Goal: Check status: Check status

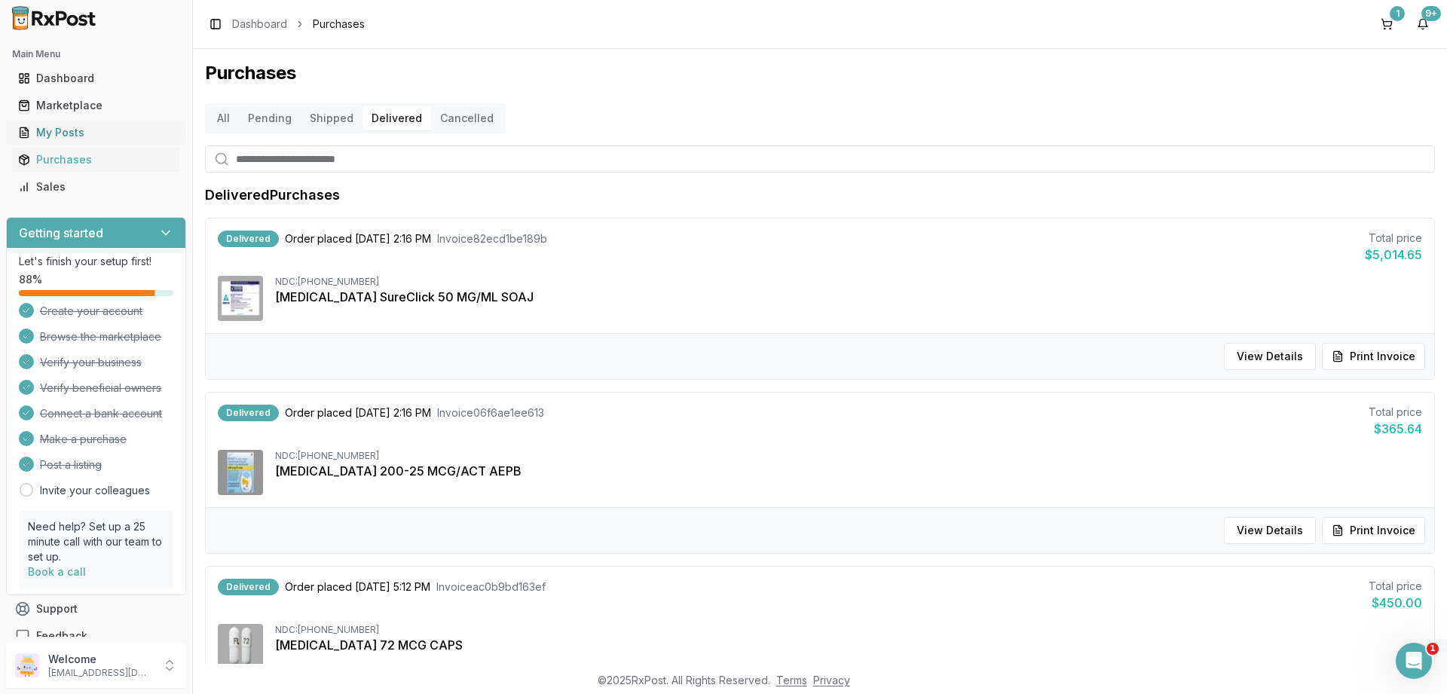
scroll to position [1357, 0]
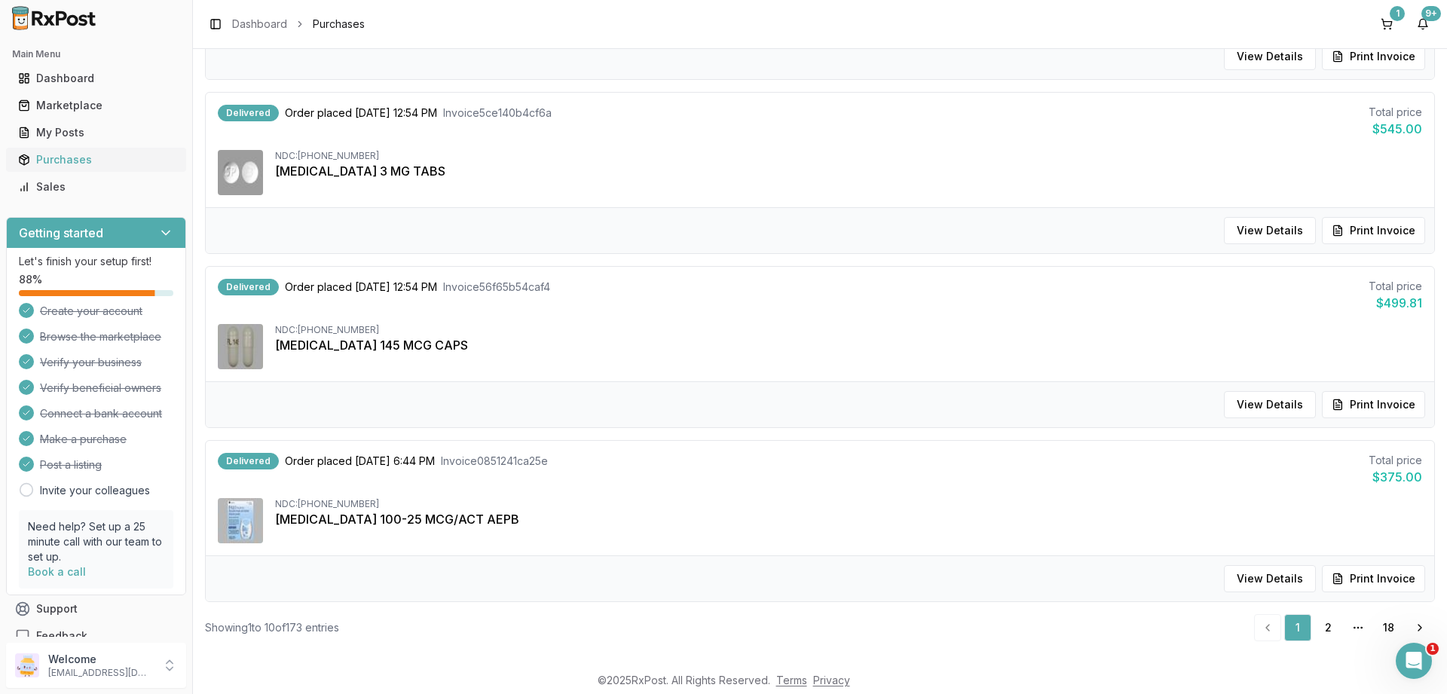
click at [52, 154] on div "Purchases" at bounding box center [96, 159] width 156 height 15
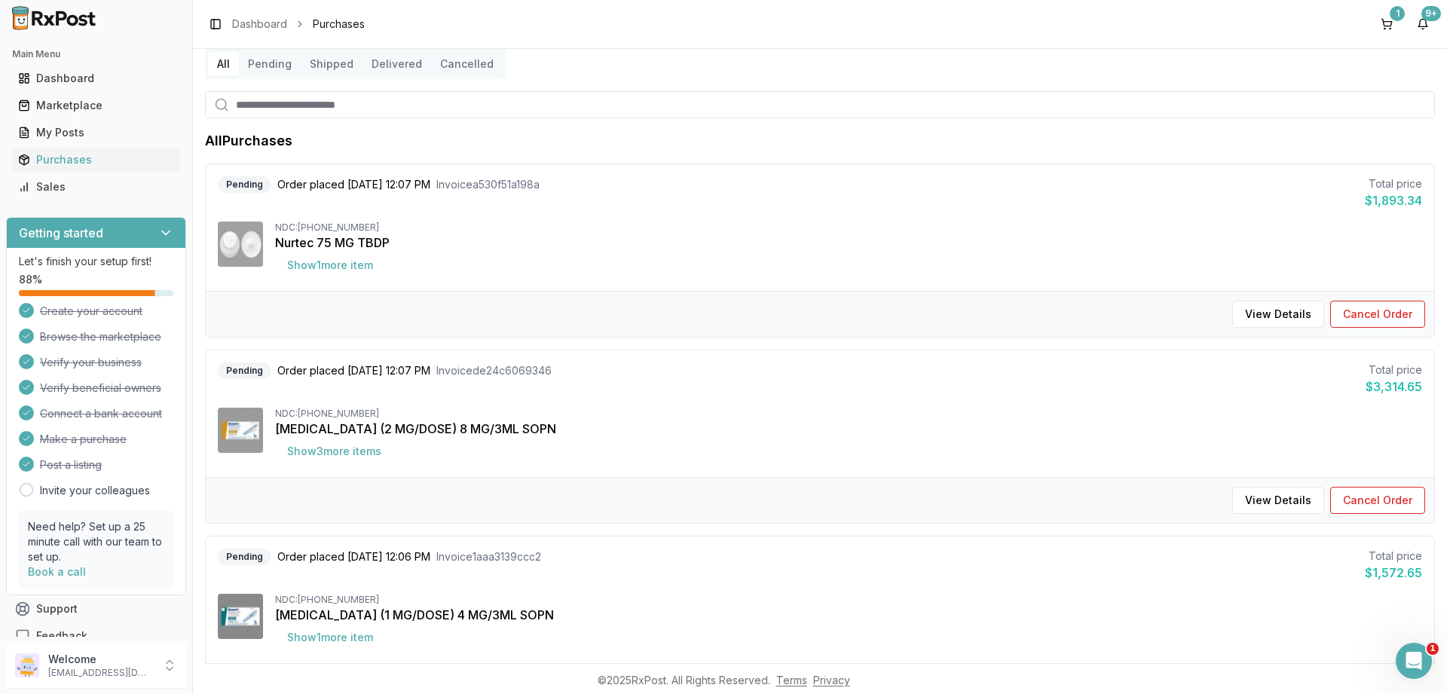
scroll to position [793, 0]
click at [343, 64] on button "Shipped" at bounding box center [332, 64] width 62 height 24
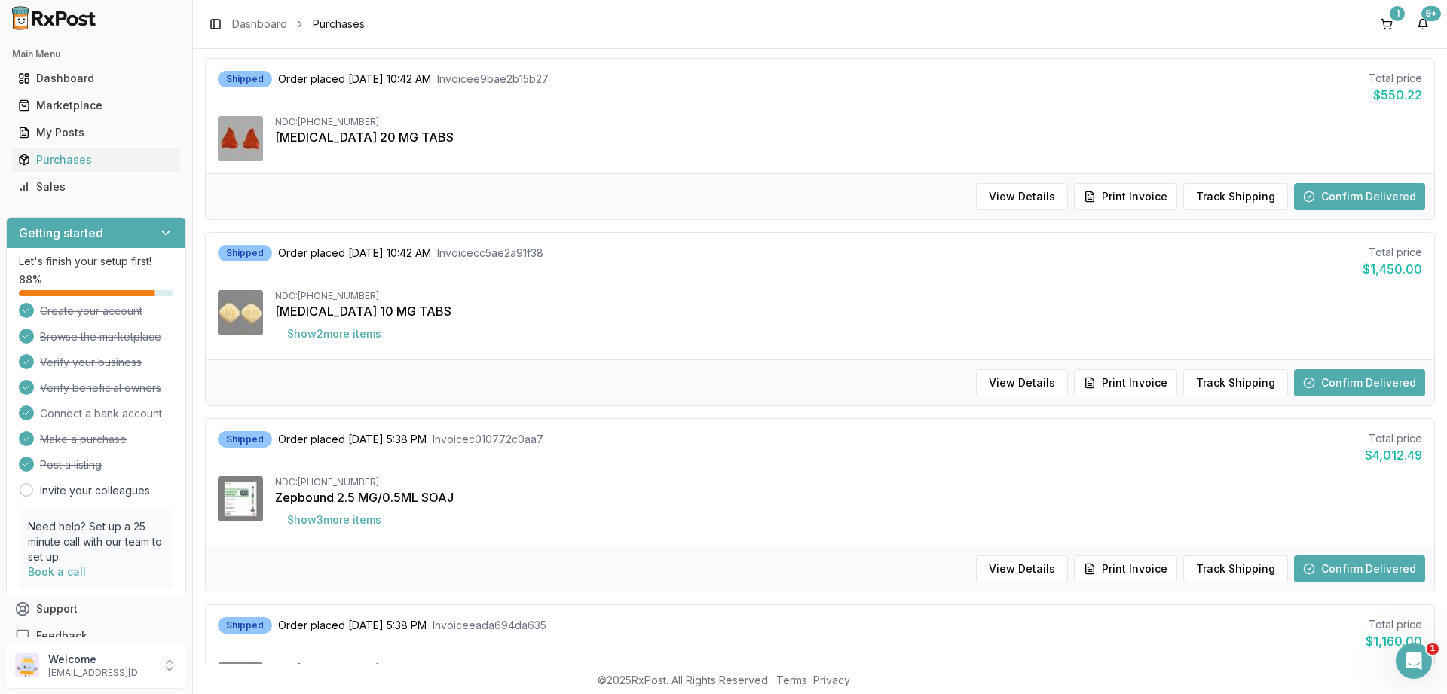
scroll to position [1049, 0]
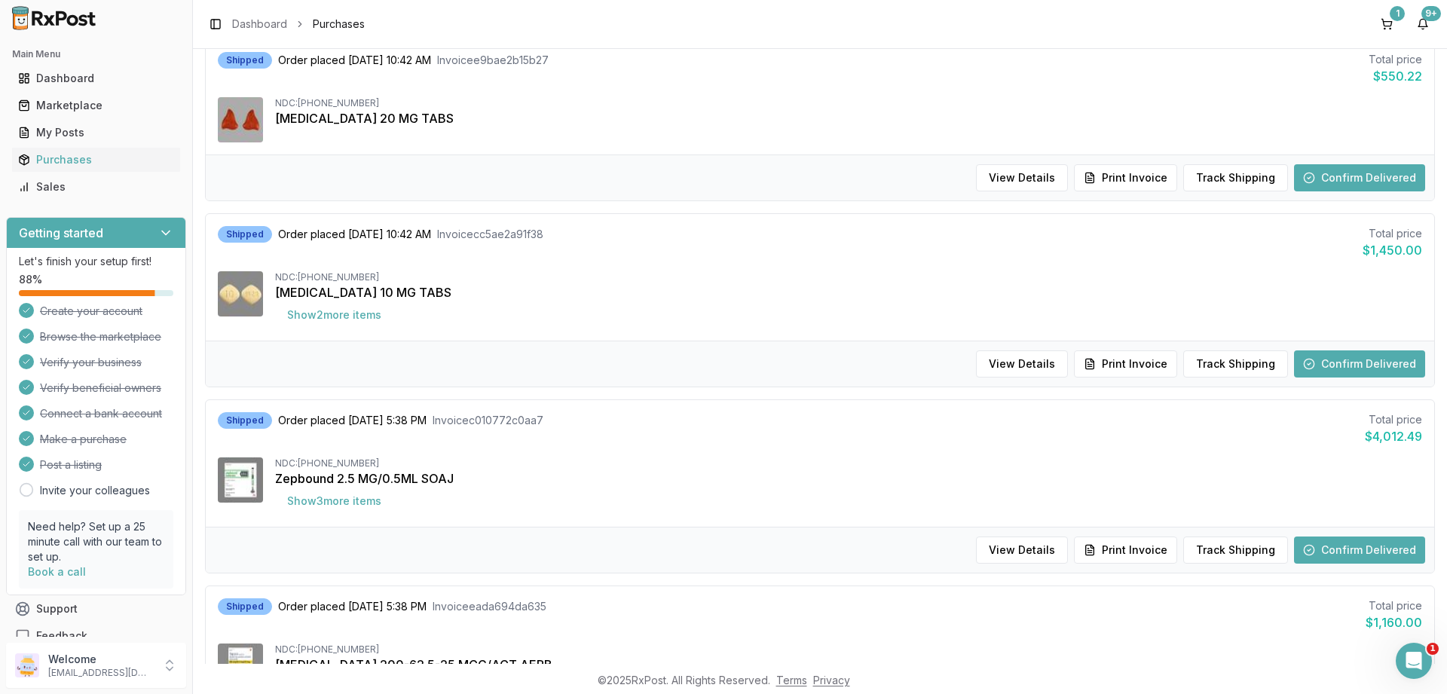
click at [1376, 544] on button "Confirm Delivered" at bounding box center [1359, 550] width 131 height 27
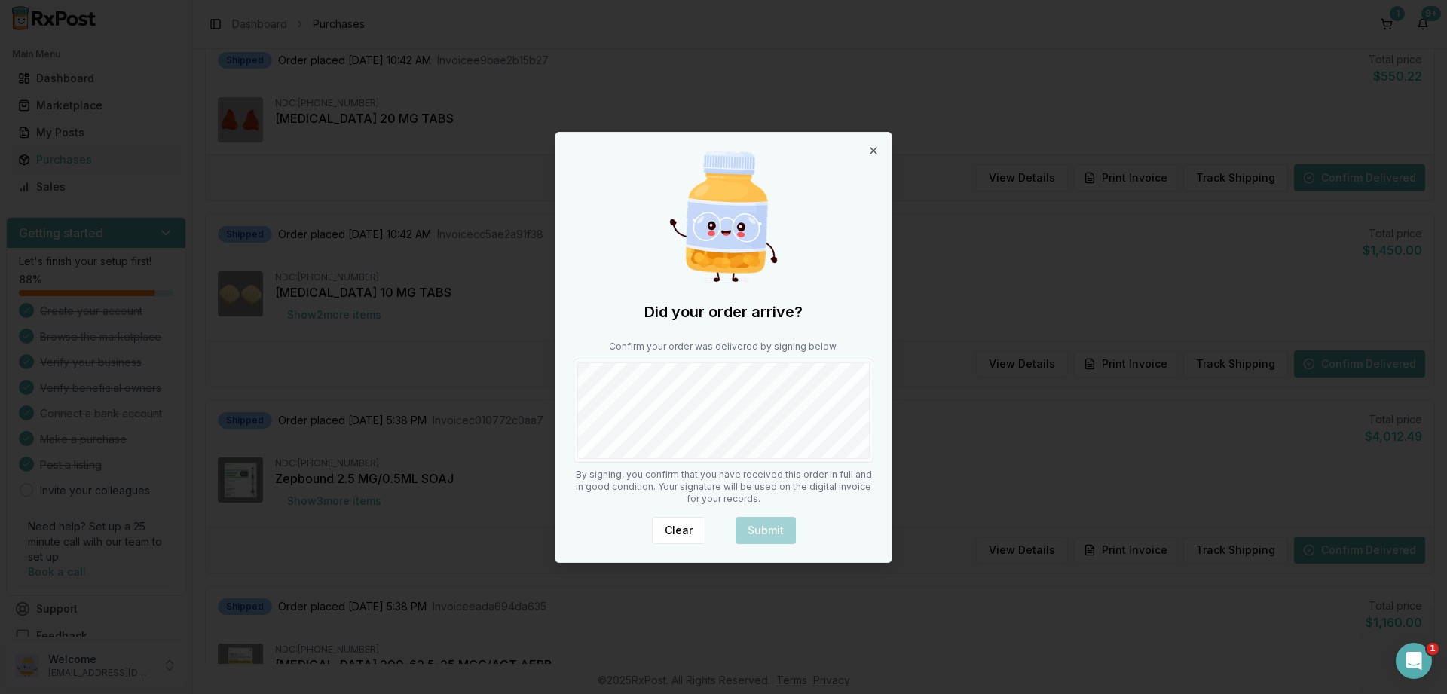
click at [764, 470] on div "Did your order arrive? Confirm your order was delivered by signing below. By si…" at bounding box center [723, 348] width 336 height 430
click at [770, 525] on button "Submit" at bounding box center [766, 530] width 60 height 27
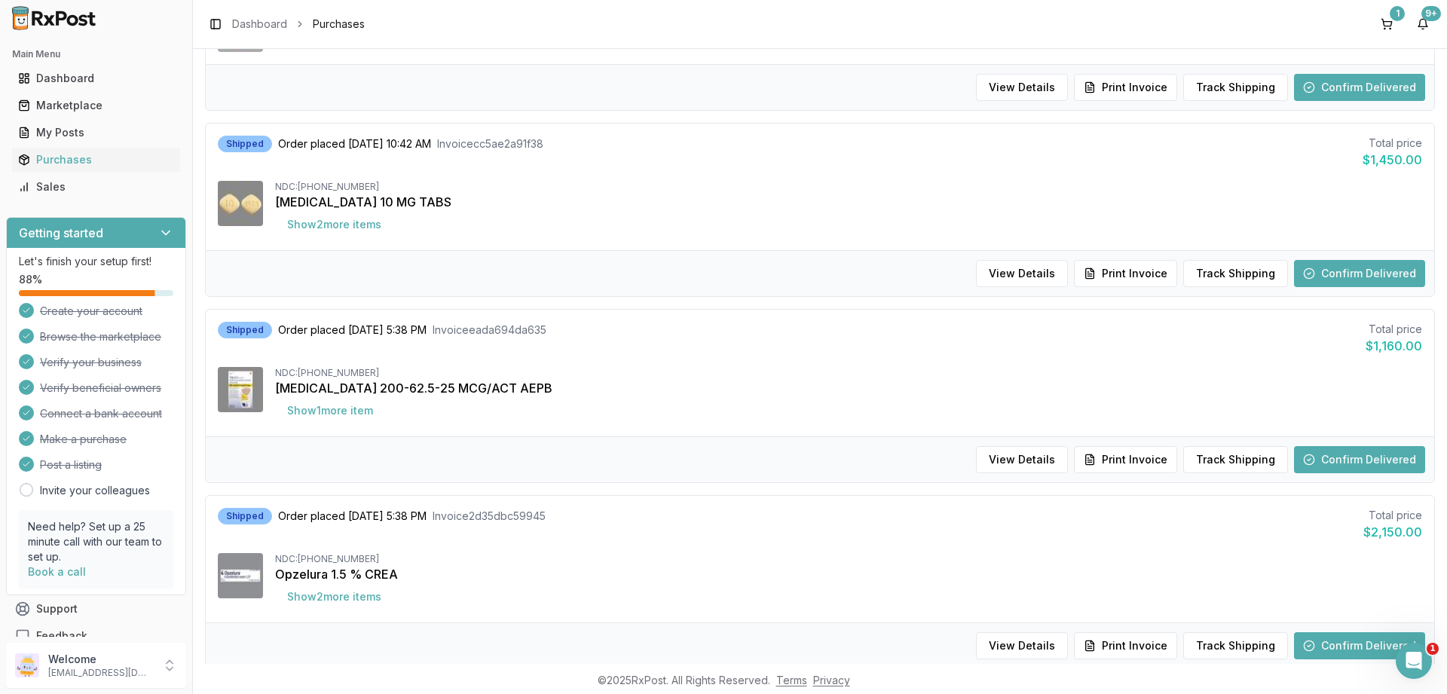
scroll to position [1230, 0]
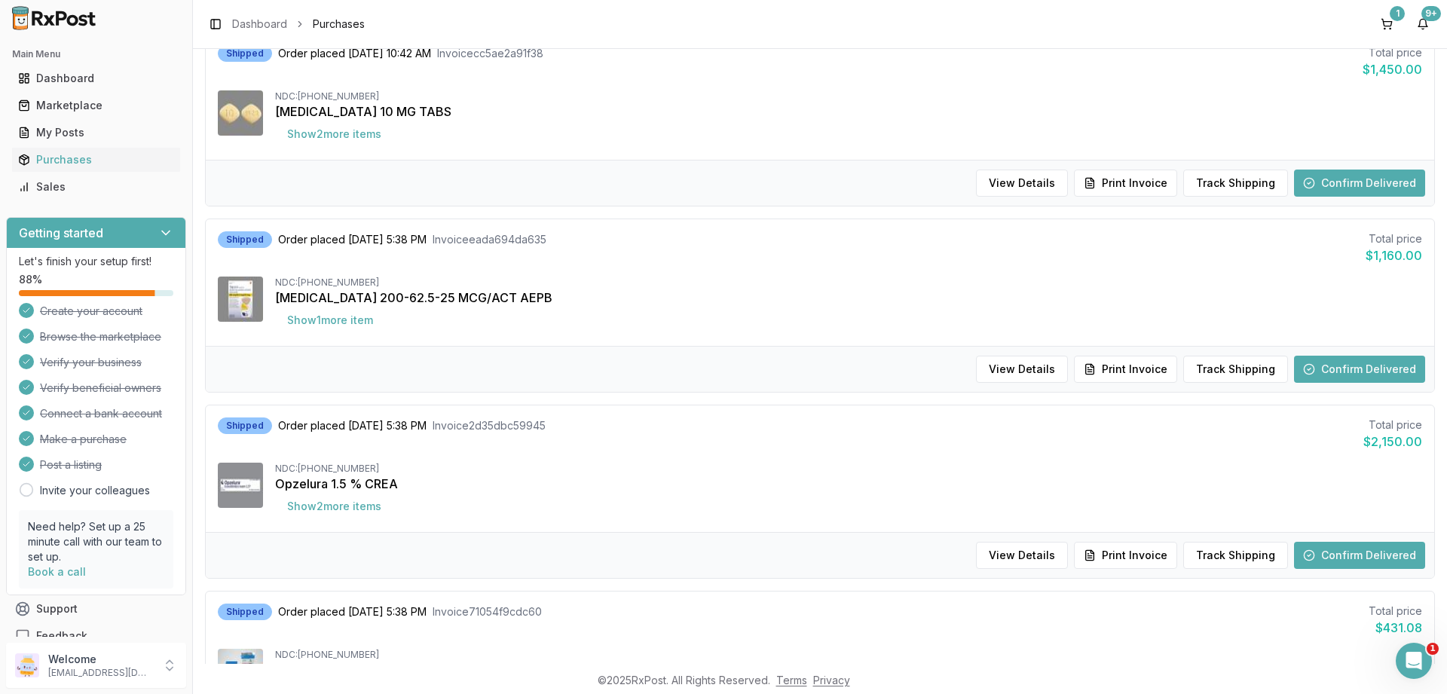
click at [1345, 555] on button "Confirm Delivered" at bounding box center [1359, 555] width 131 height 27
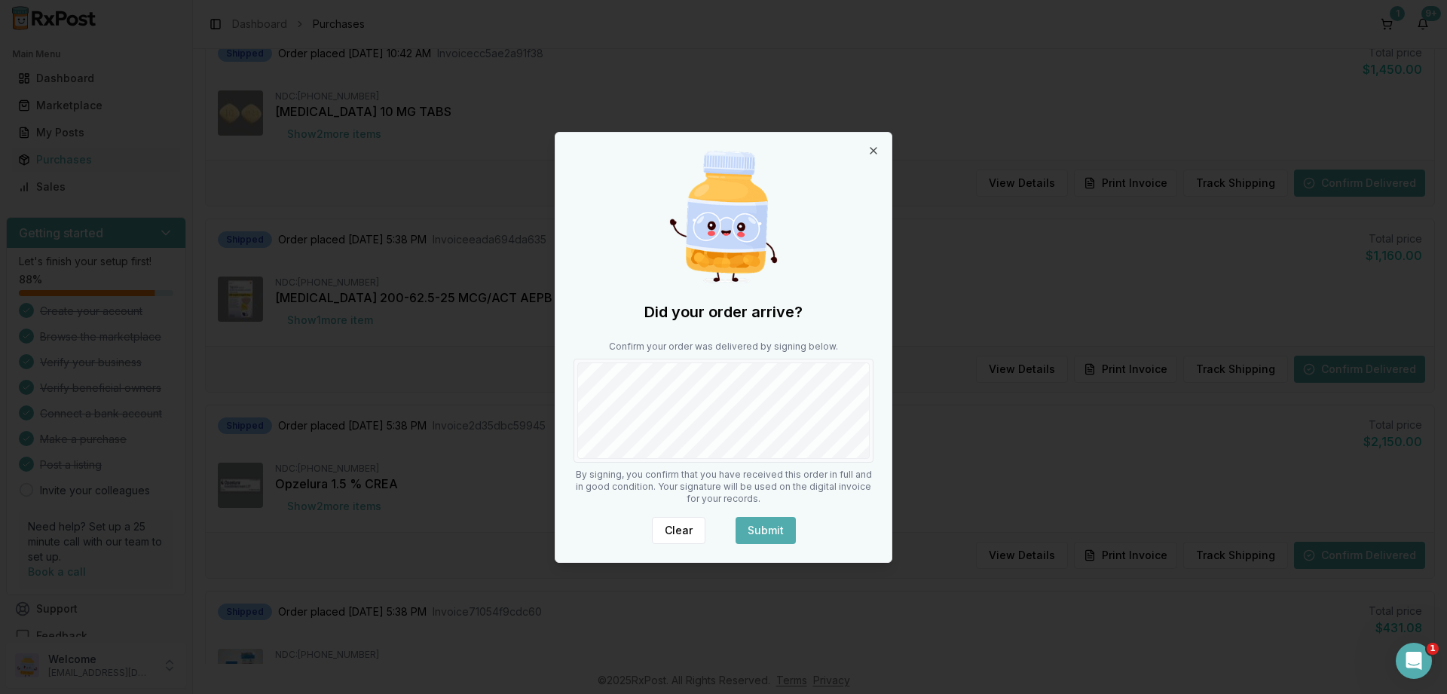
click at [766, 525] on button "Submit" at bounding box center [766, 530] width 60 height 27
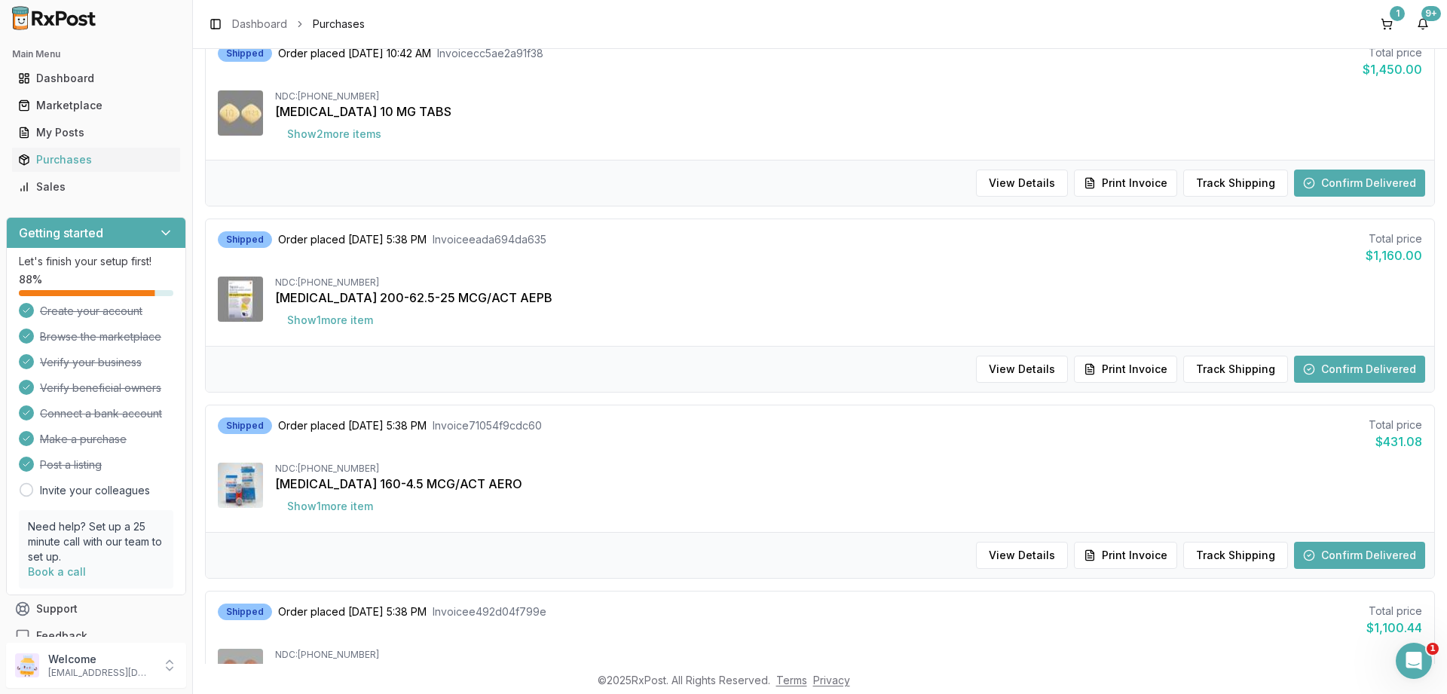
click at [1384, 362] on button "Confirm Delivered" at bounding box center [1359, 369] width 131 height 27
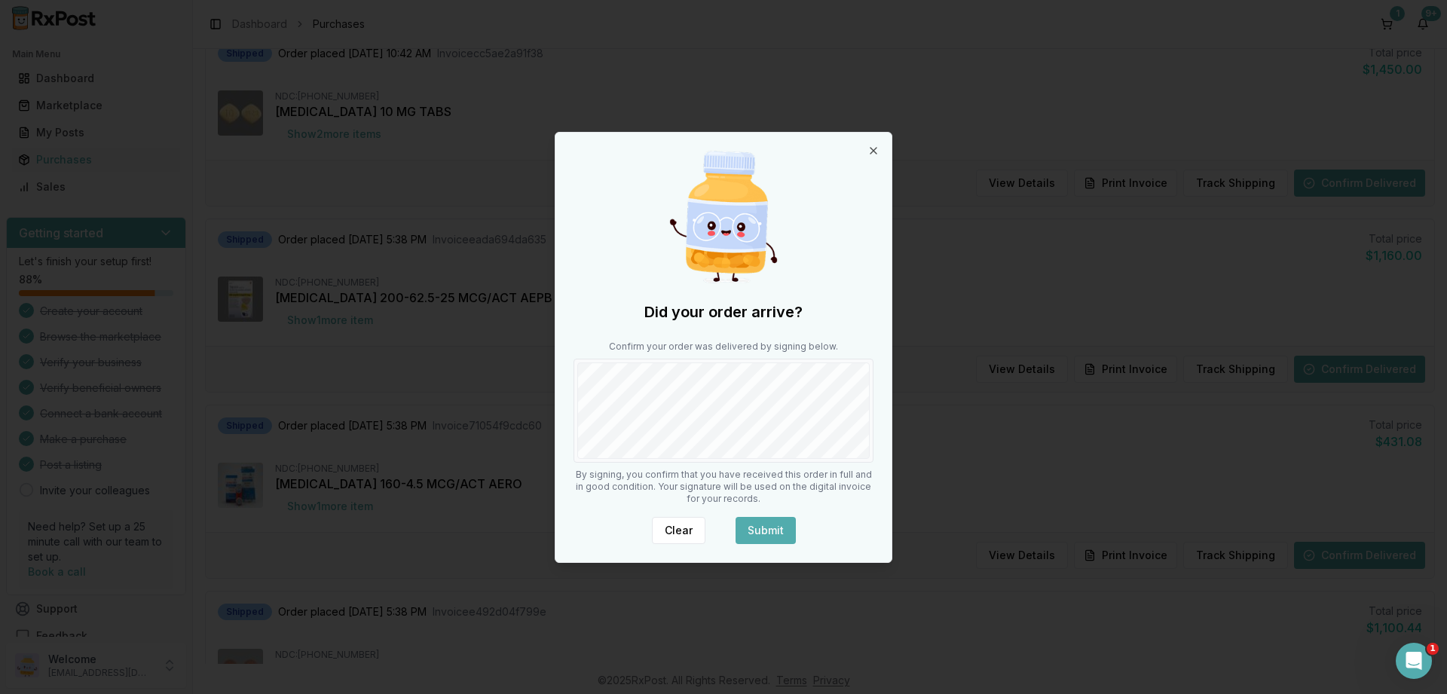
click at [762, 529] on button "Submit" at bounding box center [766, 530] width 60 height 27
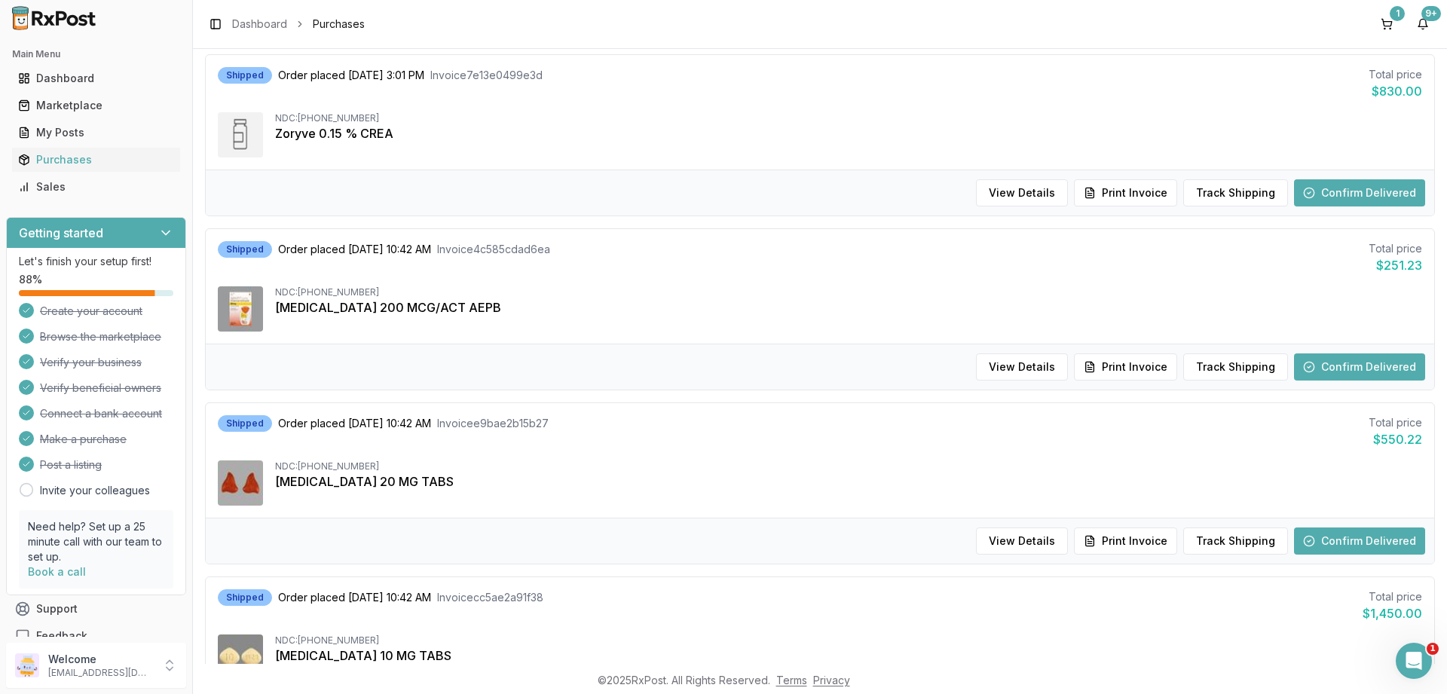
scroll to position [678, 0]
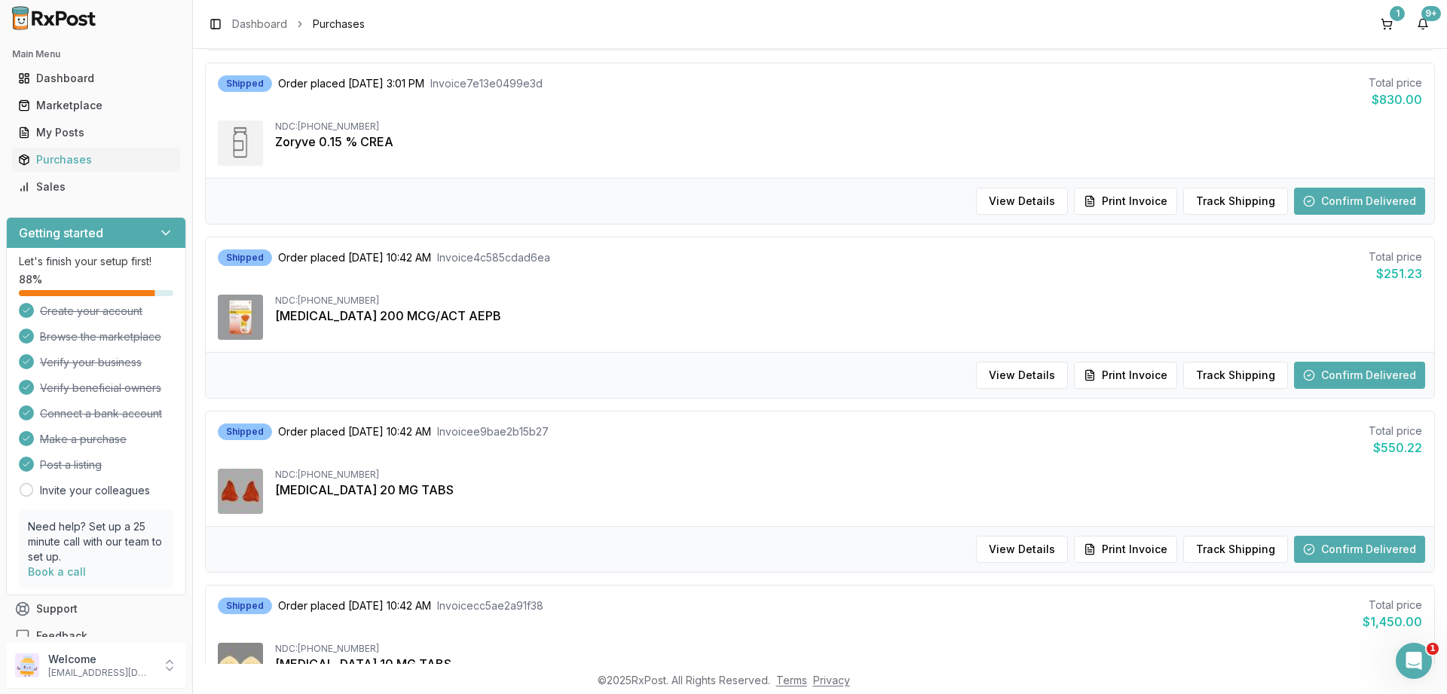
click at [1336, 371] on button "Confirm Delivered" at bounding box center [1359, 375] width 131 height 27
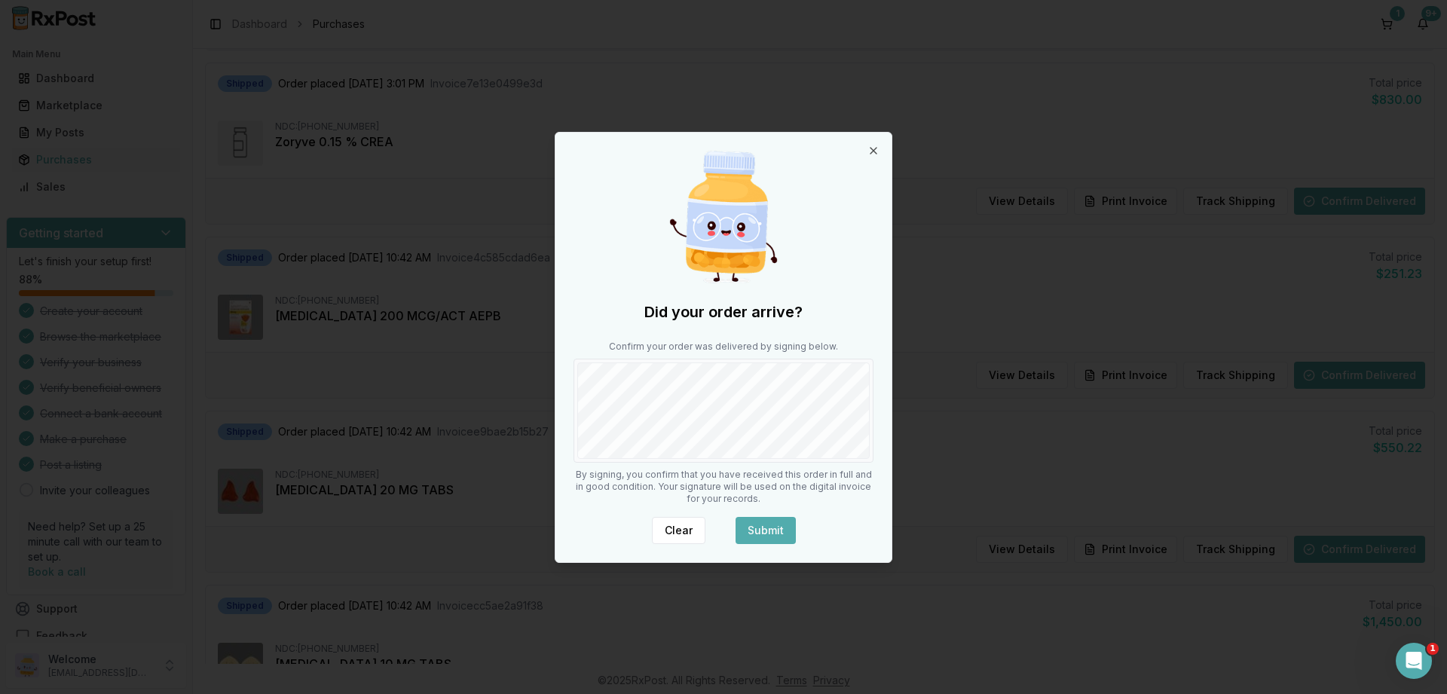
click at [776, 528] on button "Submit" at bounding box center [766, 530] width 60 height 27
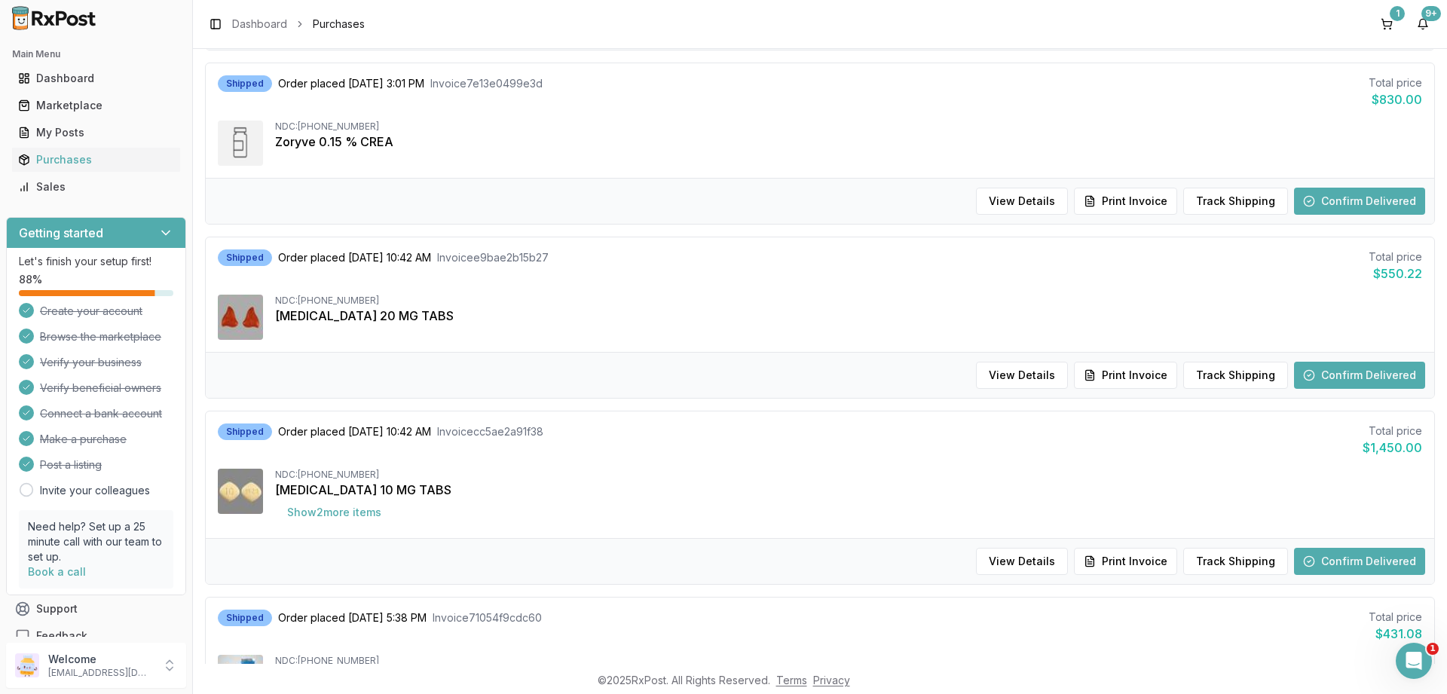
click at [1318, 564] on button "Confirm Delivered" at bounding box center [1359, 561] width 131 height 27
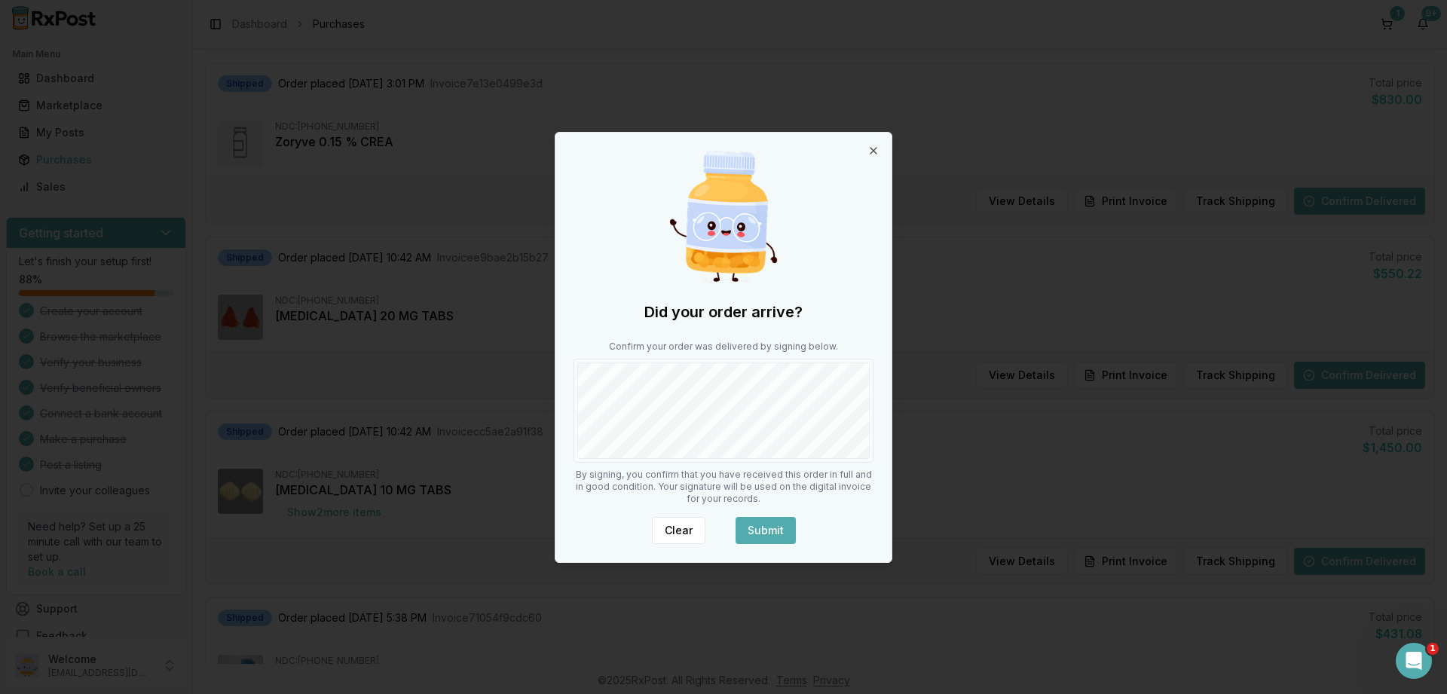
click at [764, 531] on button "Submit" at bounding box center [766, 530] width 60 height 27
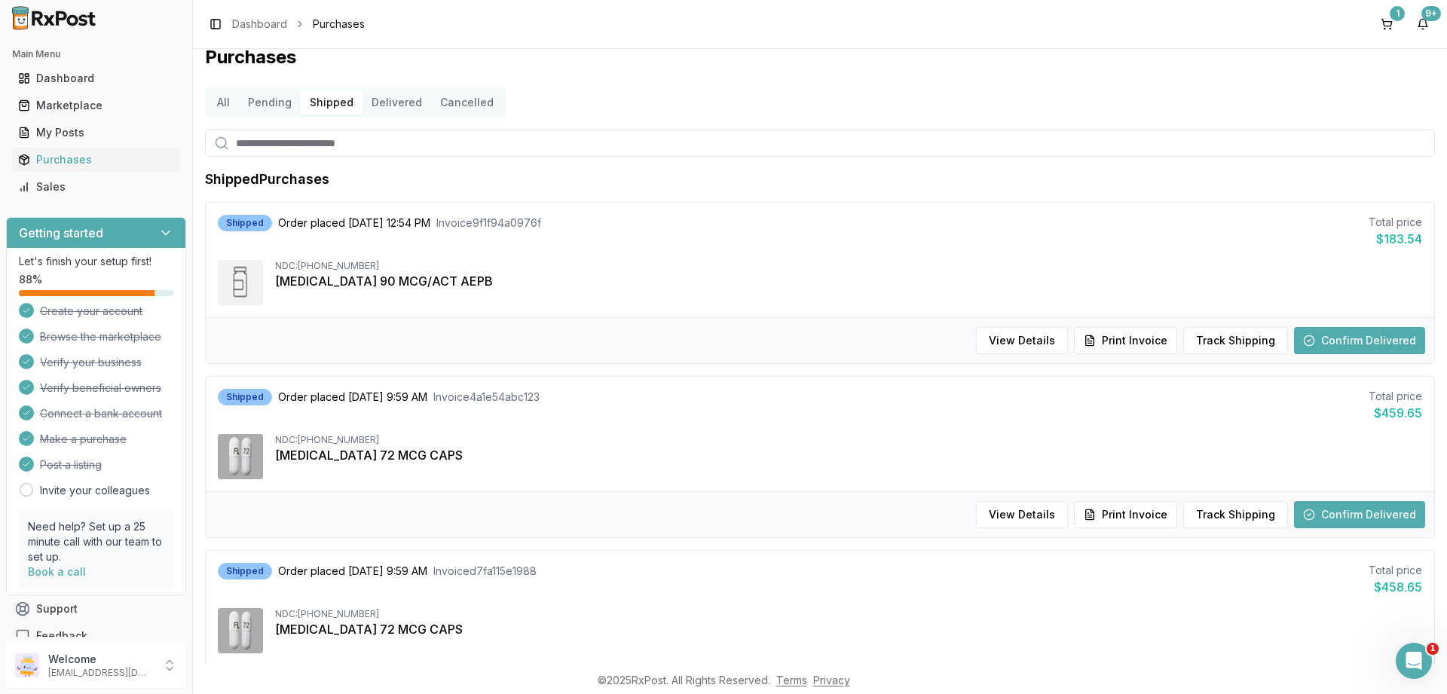
scroll to position [0, 0]
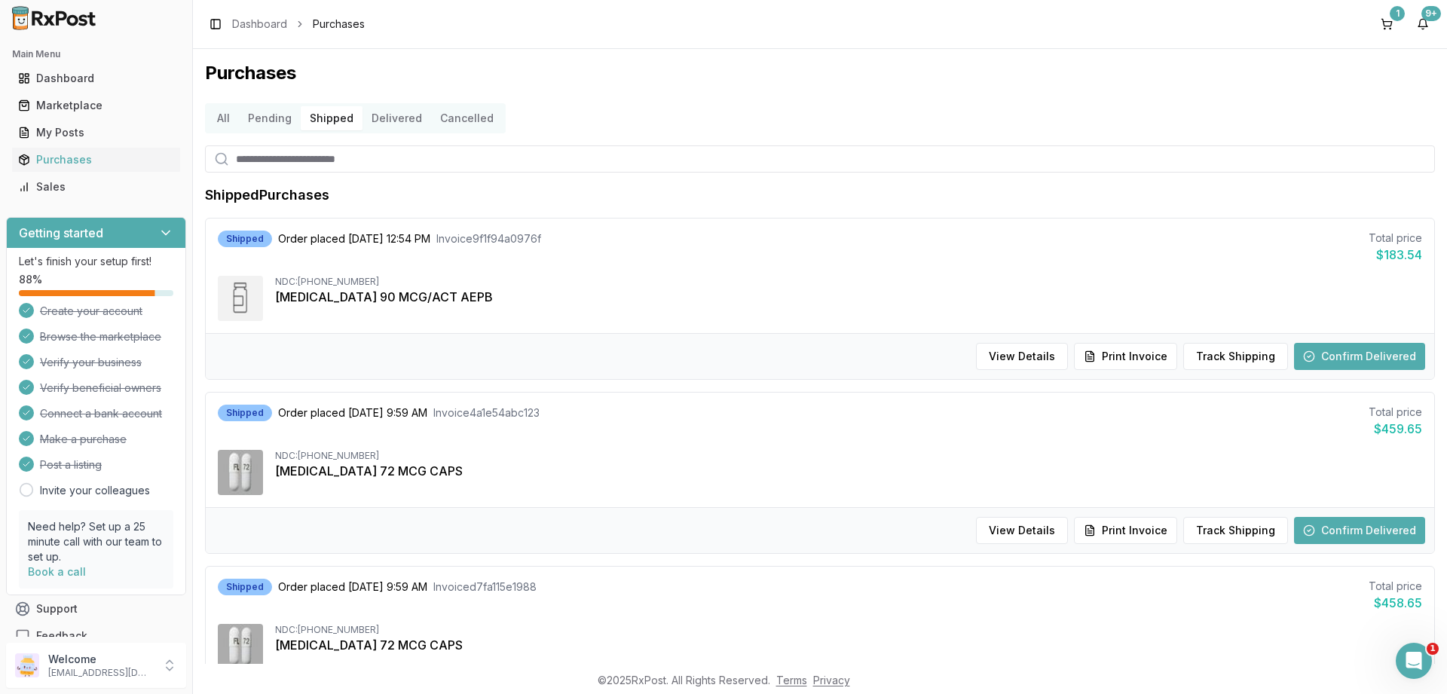
click at [388, 120] on button "Delivered" at bounding box center [397, 118] width 69 height 24
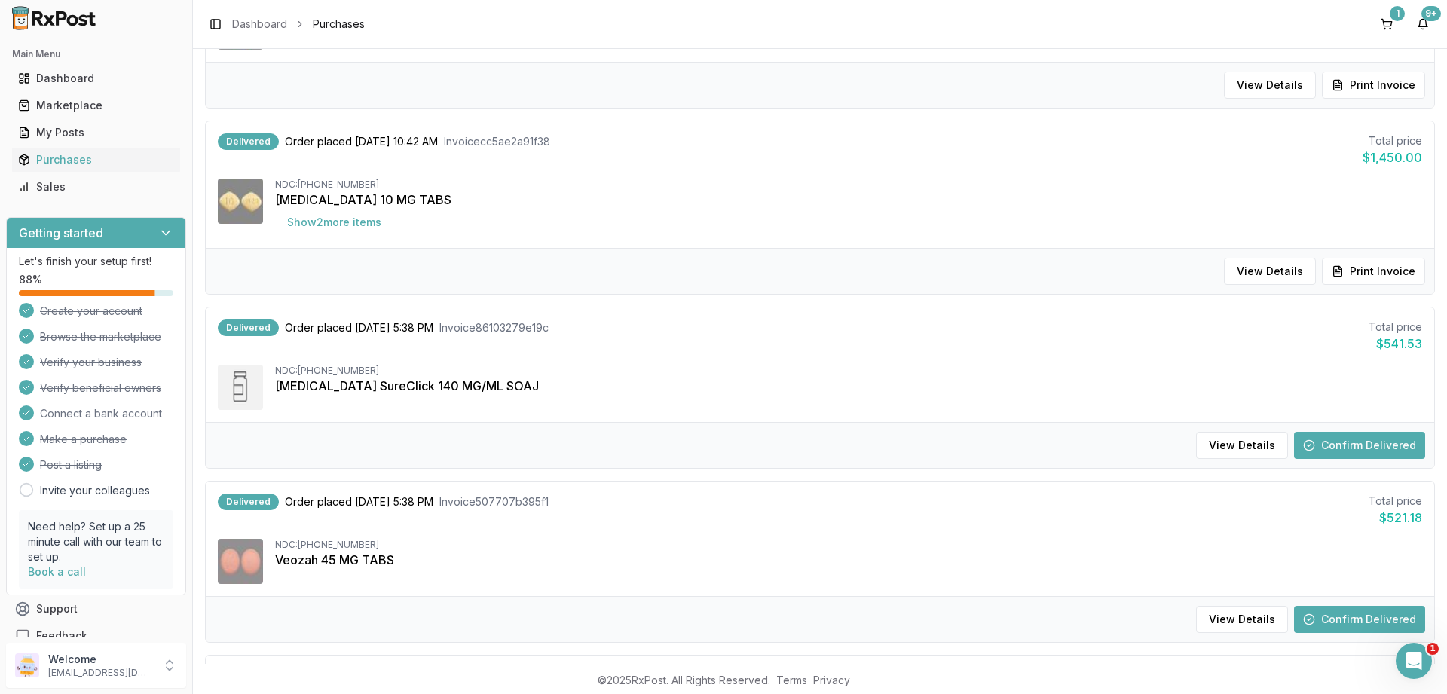
click at [1372, 443] on button "Confirm Delivered" at bounding box center [1359, 445] width 131 height 27
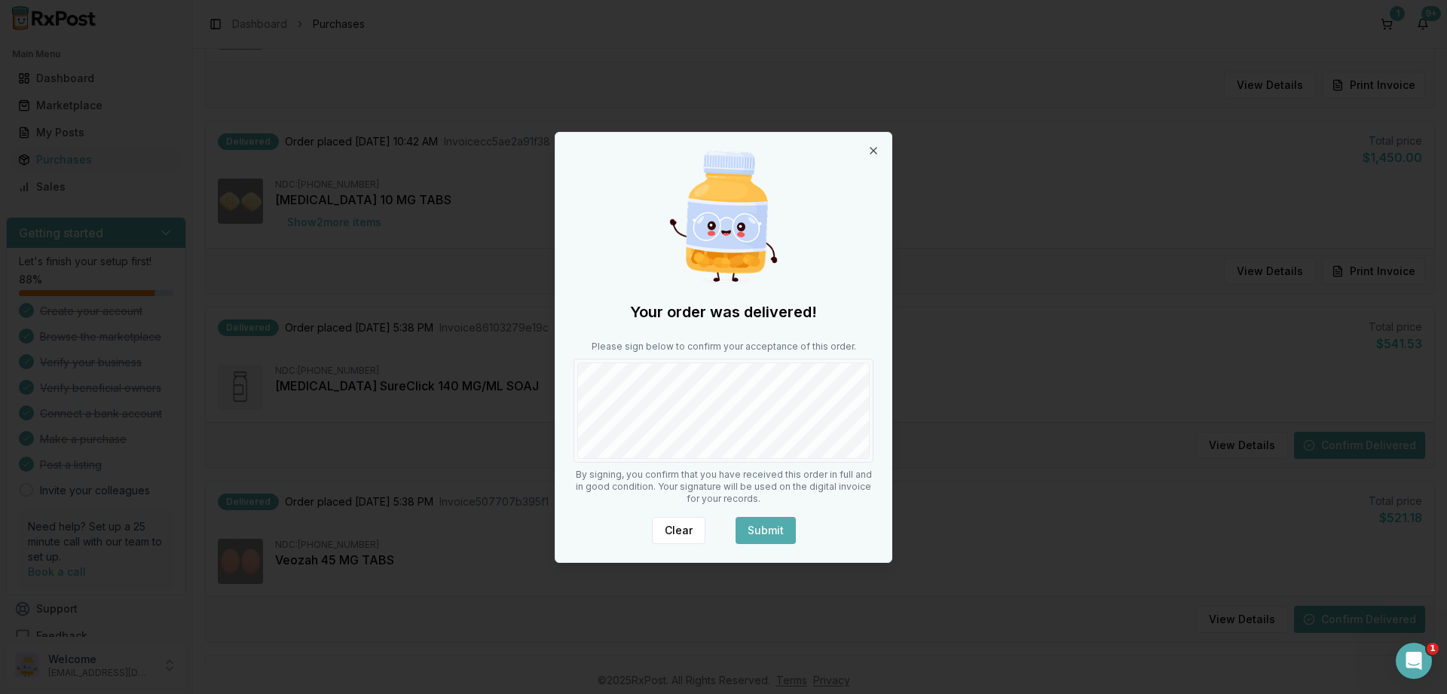
click at [757, 522] on button "Submit" at bounding box center [766, 530] width 60 height 27
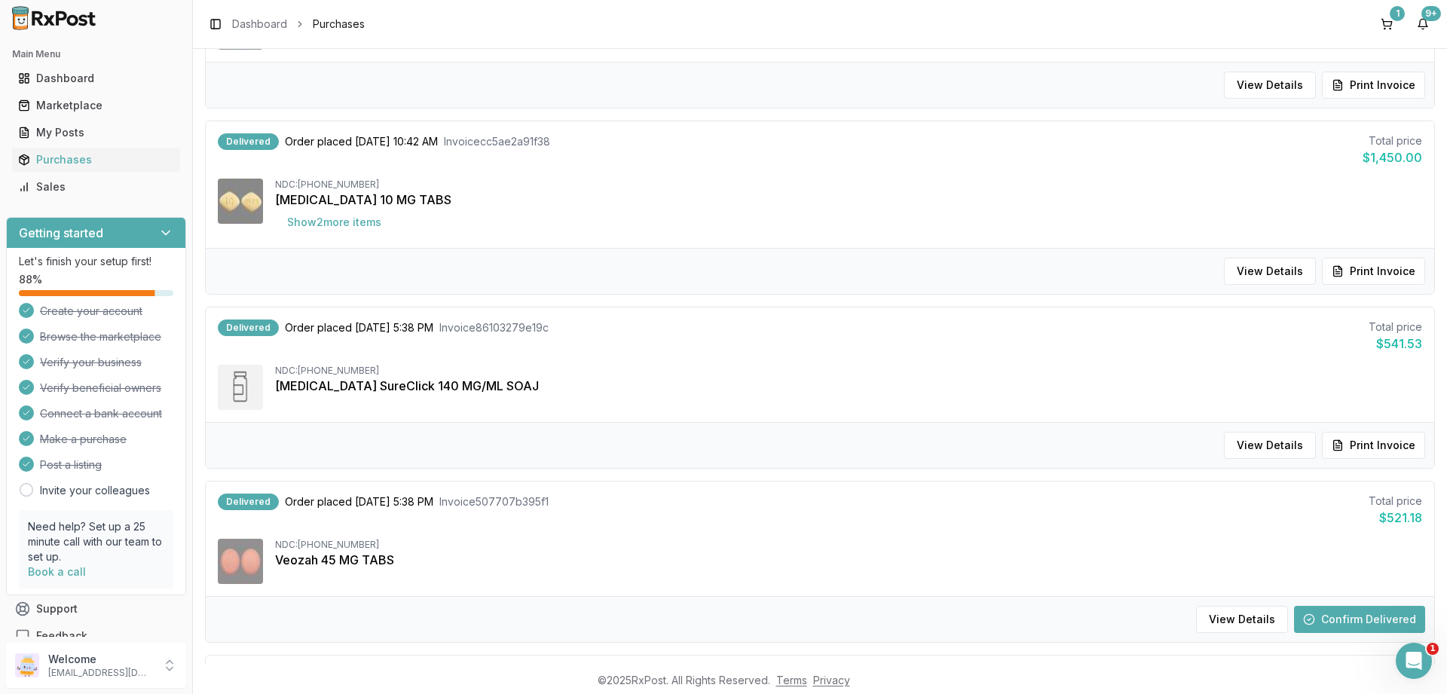
click at [1363, 613] on button "Confirm Delivered" at bounding box center [1359, 619] width 131 height 27
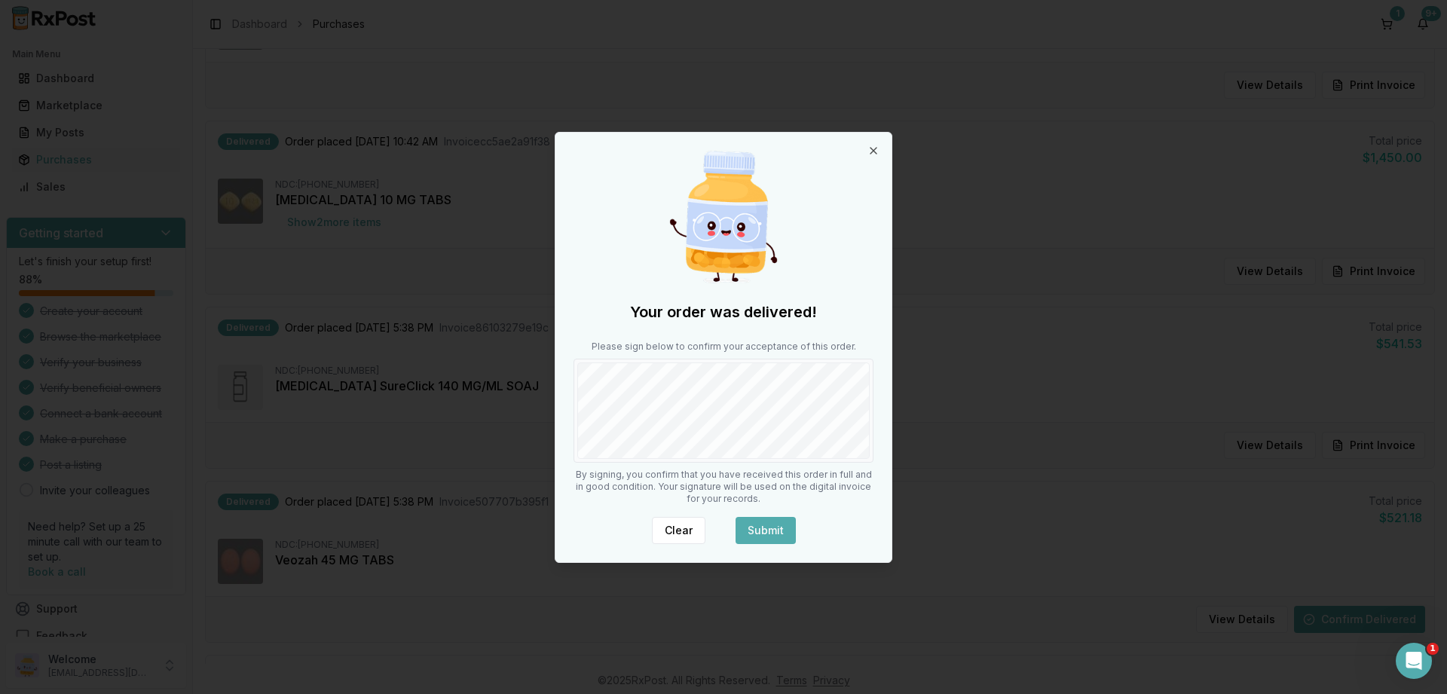
click at [754, 523] on button "Submit" at bounding box center [766, 530] width 60 height 27
